Goal: Communication & Community: Answer question/provide support

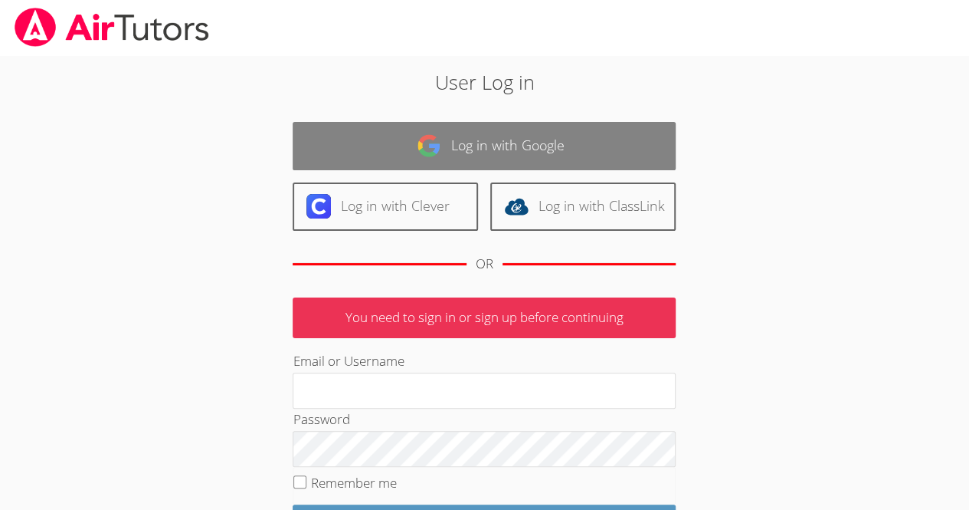
click at [377, 142] on link "Log in with Google" at bounding box center [484, 146] width 383 height 48
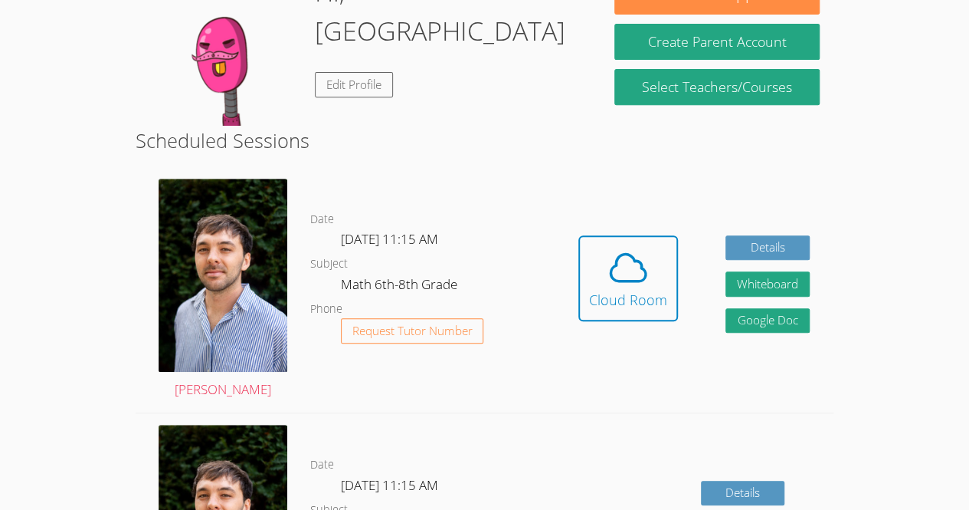
scroll to position [307, 0]
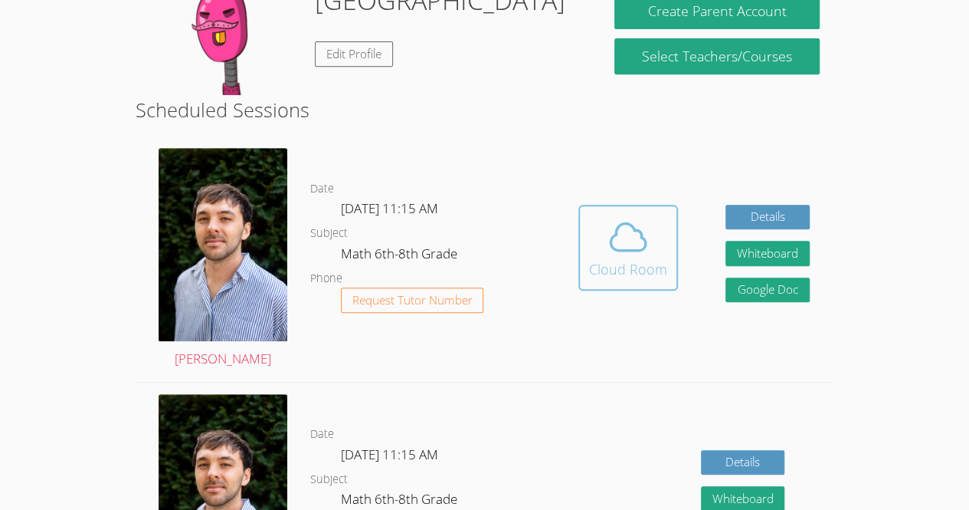
click at [615, 255] on icon at bounding box center [628, 236] width 43 height 43
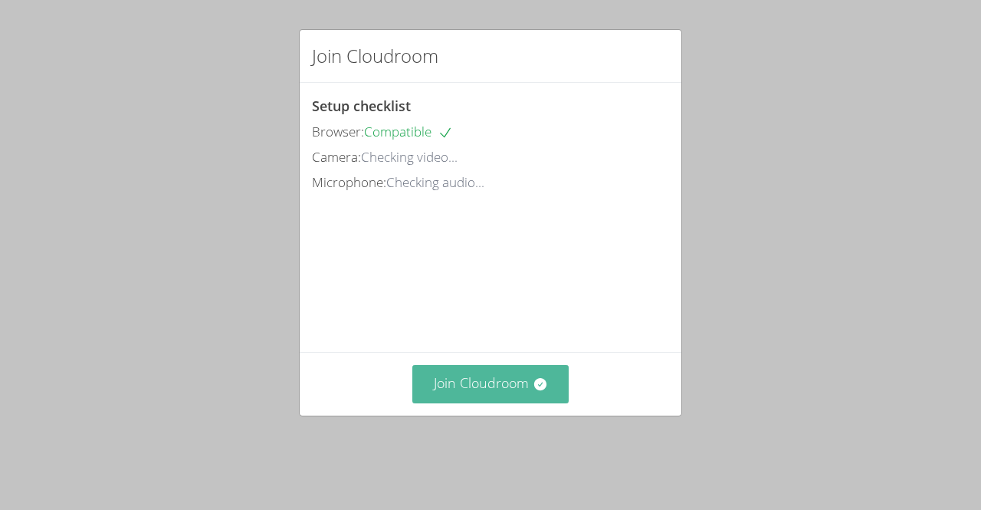
click at [501, 402] on button "Join Cloudroom" at bounding box center [490, 384] width 157 height 38
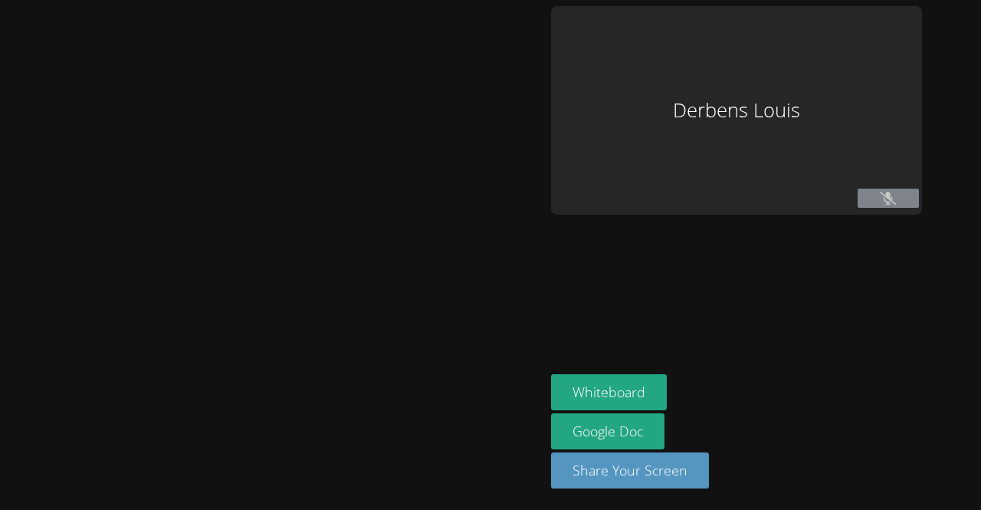
click at [501, 405] on div at bounding box center [272, 254] width 533 height 497
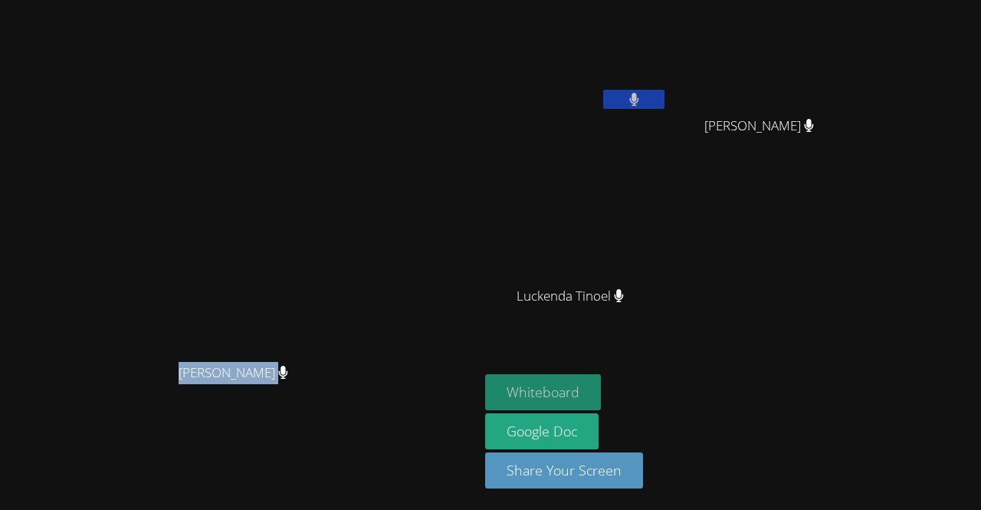
click at [601, 402] on button "Whiteboard" at bounding box center [543, 392] width 116 height 36
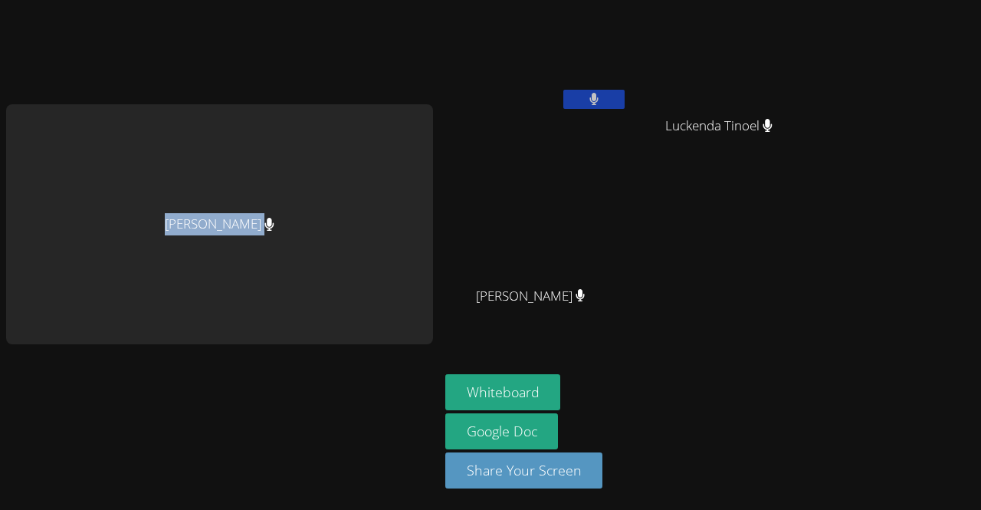
click at [336, 271] on div "[PERSON_NAME]" at bounding box center [219, 224] width 427 height 240
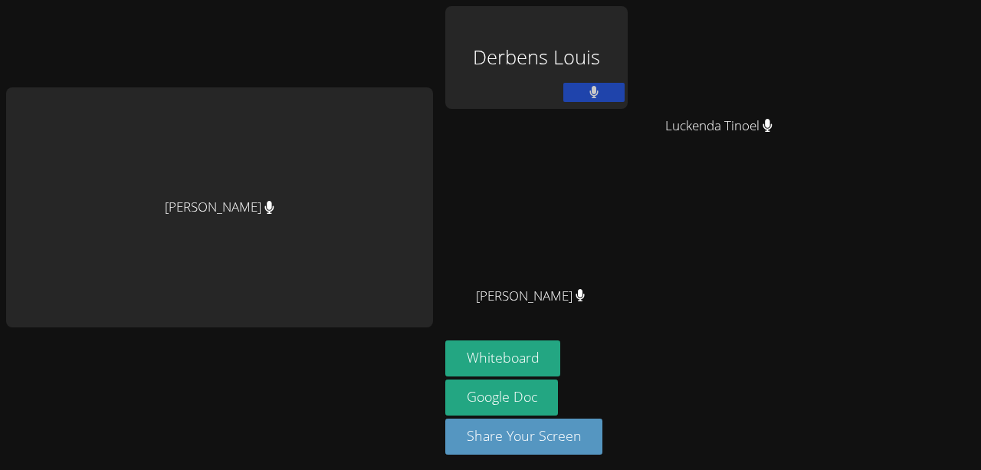
click at [673, 146] on div "Luckenda Tinoel" at bounding box center [725, 139] width 182 height 61
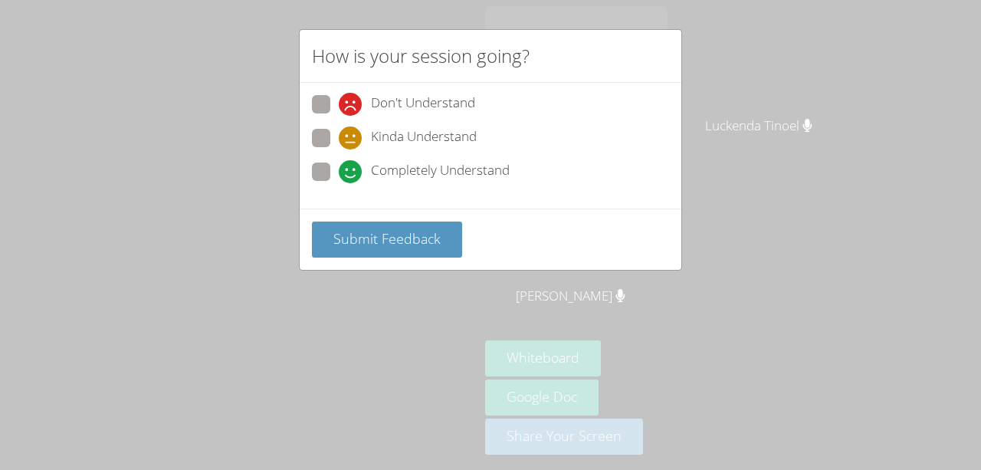
click at [403, 162] on span "Completely Understand" at bounding box center [440, 171] width 139 height 23
click at [352, 162] on input "Completely Understand" at bounding box center [345, 168] width 13 height 13
radio input "true"
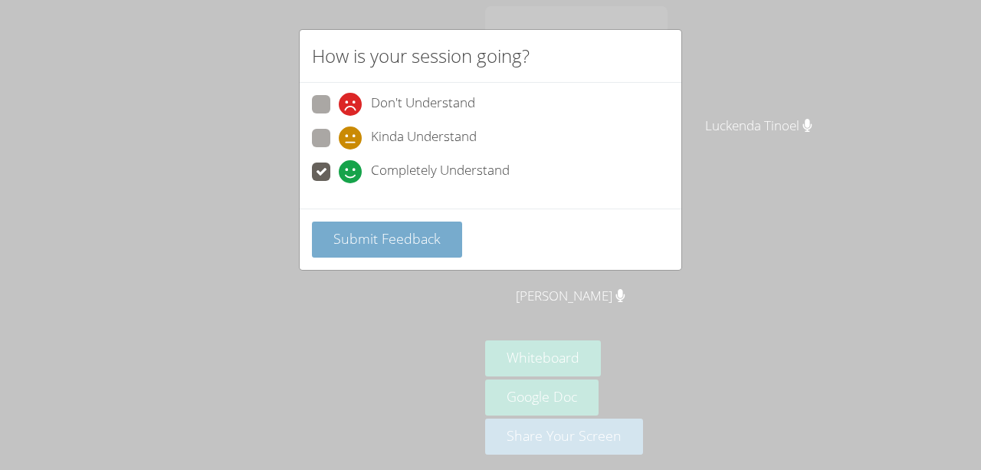
click at [412, 225] on button "Submit Feedback" at bounding box center [387, 239] width 150 height 36
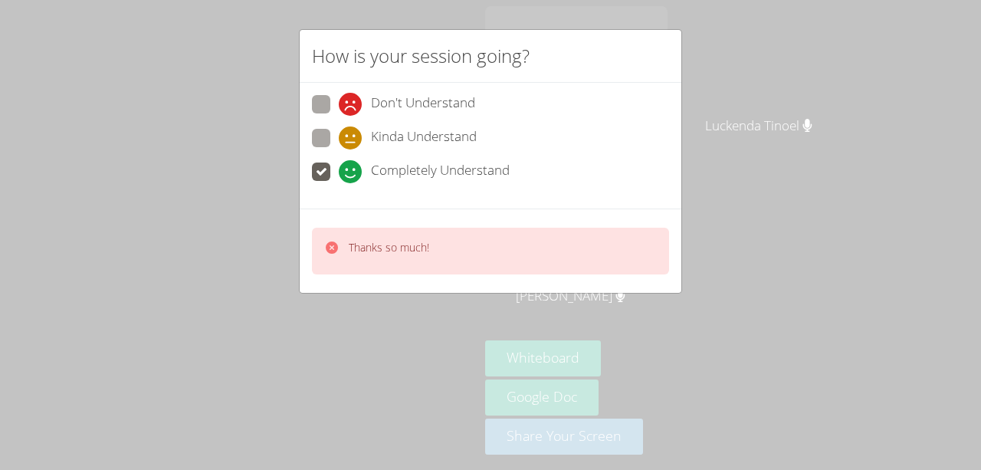
click at [449, 103] on span "Don't Understand" at bounding box center [423, 104] width 104 height 23
click at [352, 103] on input "Don't Understand" at bounding box center [345, 101] width 13 height 13
radio input "true"
click at [442, 115] on span "Don't Understand" at bounding box center [423, 104] width 104 height 23
click at [352, 108] on input "Don't Understand" at bounding box center [345, 101] width 13 height 13
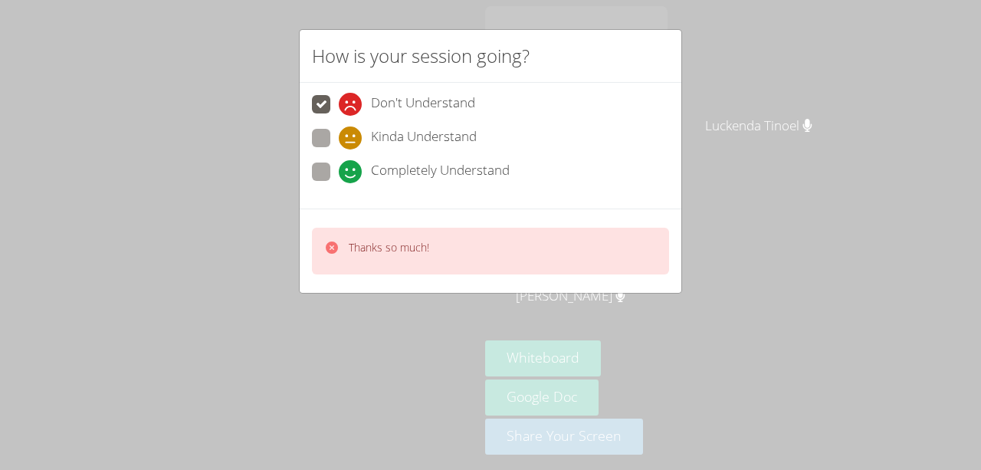
click at [438, 232] on div "Thanks so much!" at bounding box center [490, 251] width 357 height 47
click at [457, 254] on div "Thanks so much!" at bounding box center [490, 251] width 357 height 47
click at [464, 254] on div "Thanks so much!" at bounding box center [490, 251] width 357 height 47
click at [467, 244] on div "Thanks so much!" at bounding box center [490, 251] width 357 height 47
click at [569, 284] on div "Thanks so much!" at bounding box center [491, 250] width 382 height 84
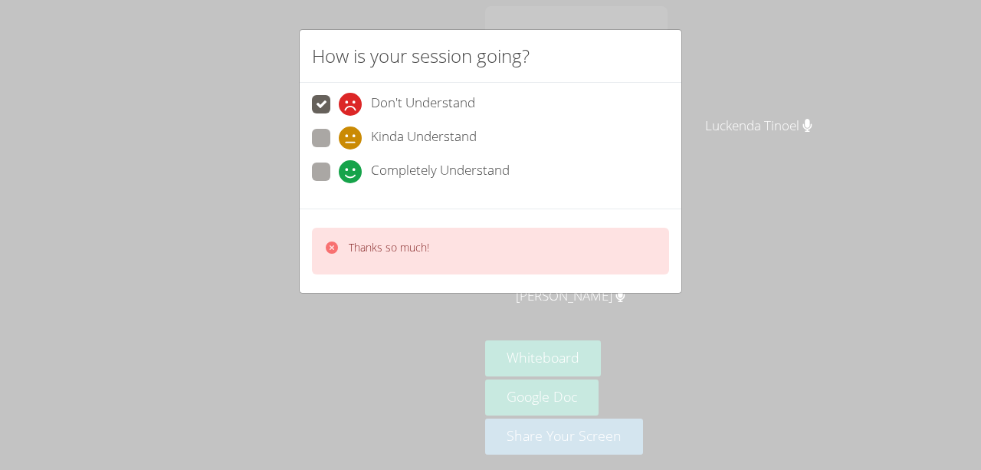
click at [566, 292] on div "How is your session going? Don't Understand Kinda Understand Completely Underst…" at bounding box center [490, 235] width 981 height 470
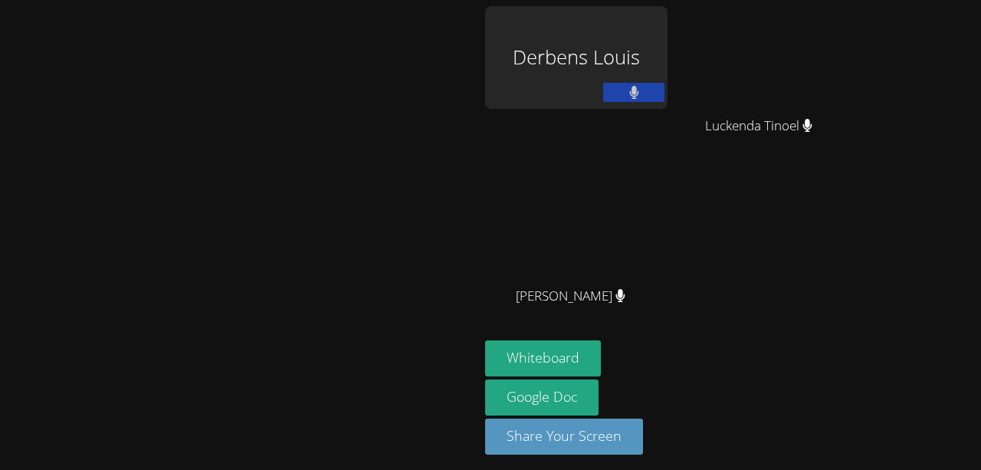
click at [355, 339] on video at bounding box center [240, 207] width 230 height 263
